Goal: Transaction & Acquisition: Book appointment/travel/reservation

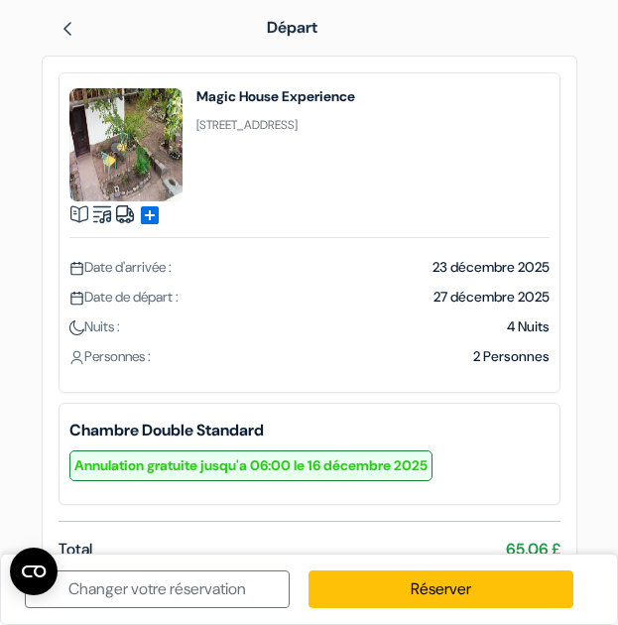
scroll to position [116, 0]
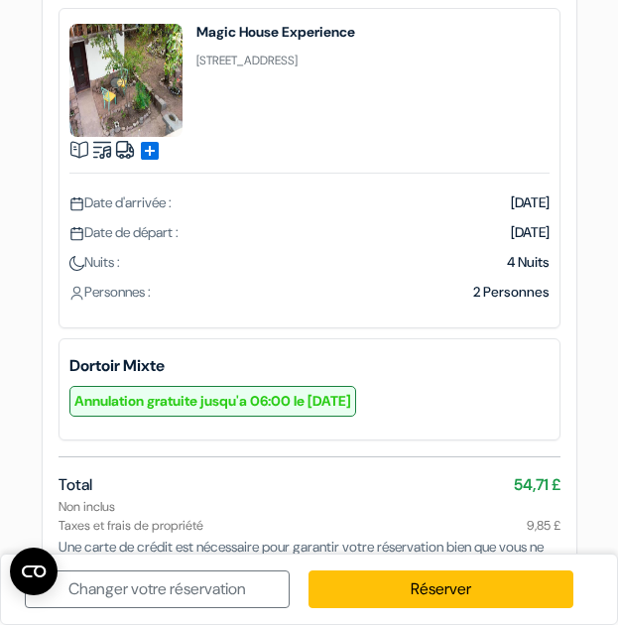
scroll to position [116, 0]
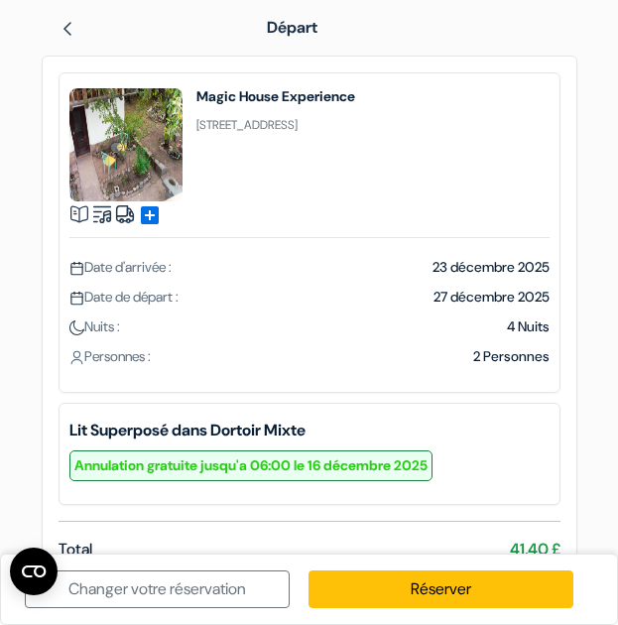
scroll to position [116, 0]
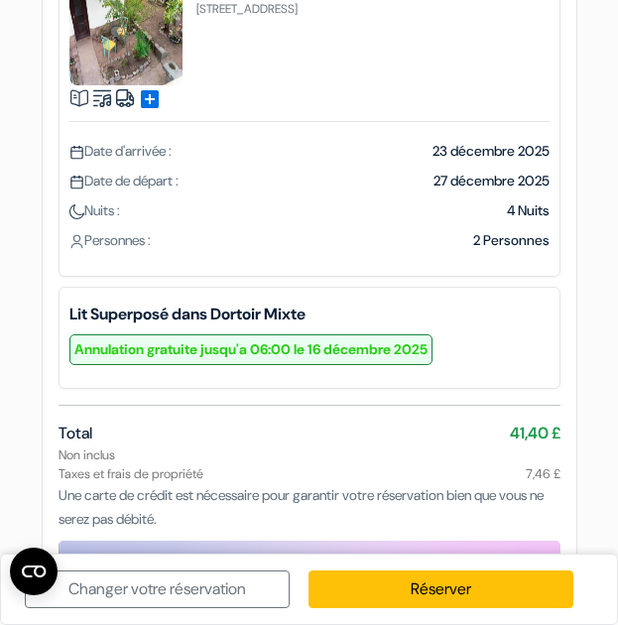
click at [524, 400] on div "add_box Magic House Experience Avenida Baja 322, Cuzco, Pérou Détails de l'étab…" at bounding box center [309, 282] width 535 height 685
